Goal: Find specific page/section: Find specific page/section

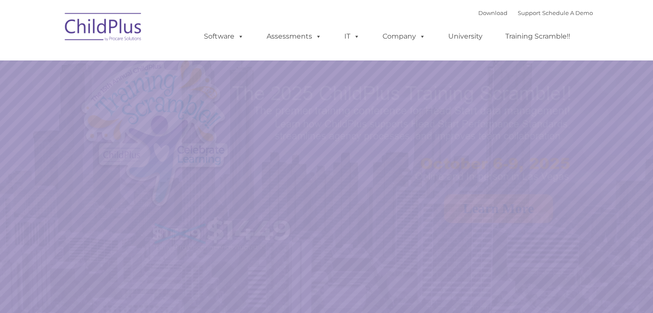
select select "MEDIUM"
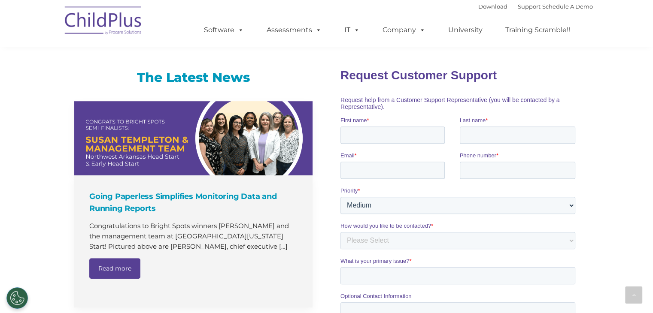
scroll to position [413, 0]
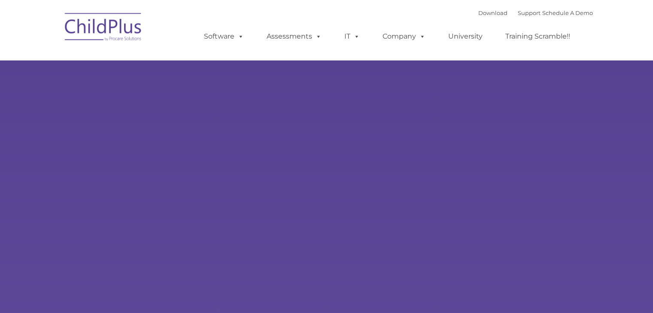
type input ""
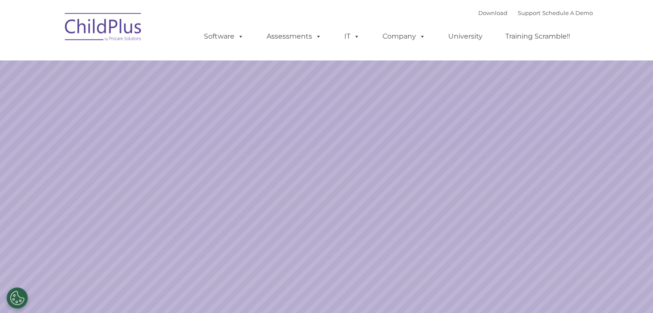
select select "MEDIUM"
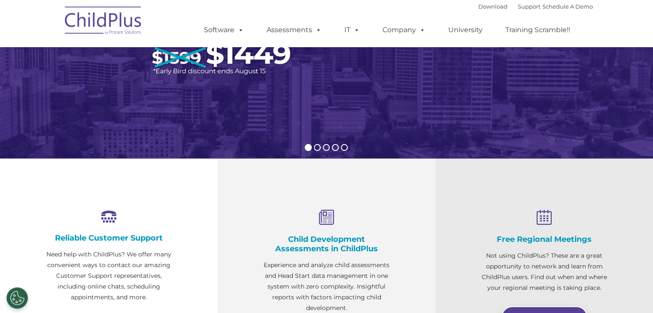
scroll to position [178, 0]
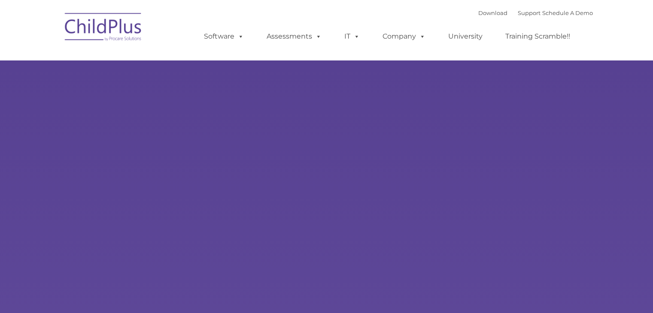
type input ""
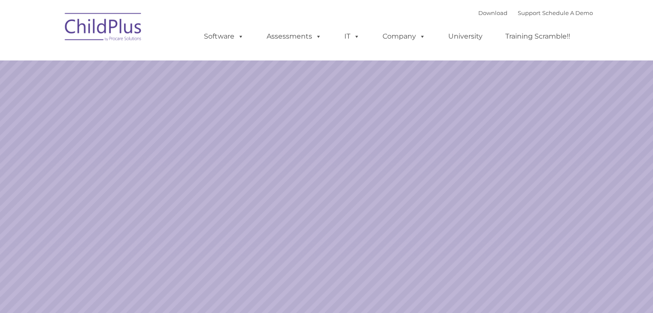
select select "MEDIUM"
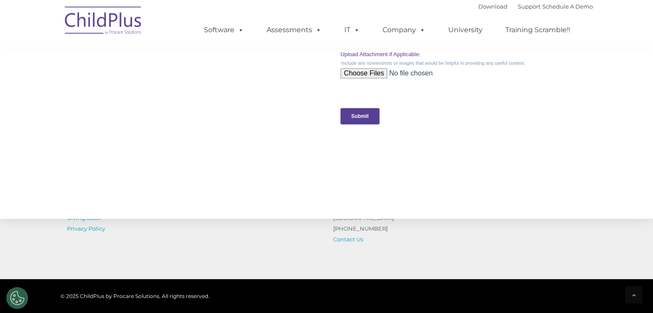
scroll to position [963, 0]
